Goal: Complete application form

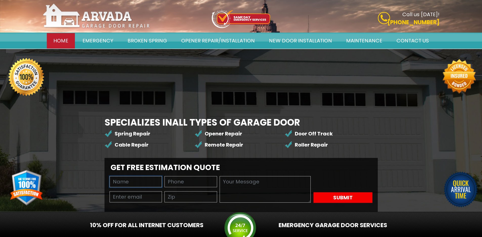
click at [157, 176] on input "text" at bounding box center [136, 181] width 53 height 11
type input "Wayne Young"
type input "8149805065"
type input "wayne@professionalcompanyprofile.com"
type input "94111"
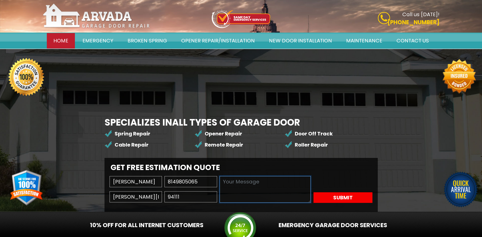
click at [220, 176] on textarea at bounding box center [265, 189] width 91 height 27
paste textarea "Wikipedia is considered to be the World’s most significant tool for reference m…"
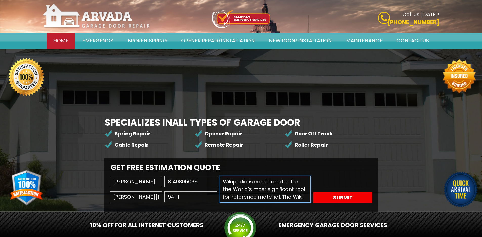
scroll to position [65, 0]
type textarea "Wikipedia is considered to be the World’s most significant tool for reference m…"
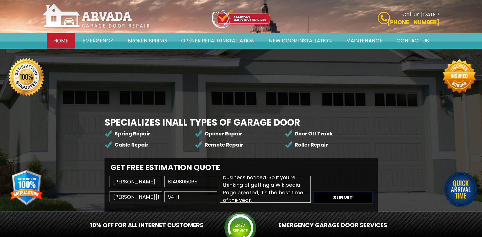
click at [314, 202] on button "Submit" at bounding box center [343, 198] width 59 height 11
